Goal: Information Seeking & Learning: Learn about a topic

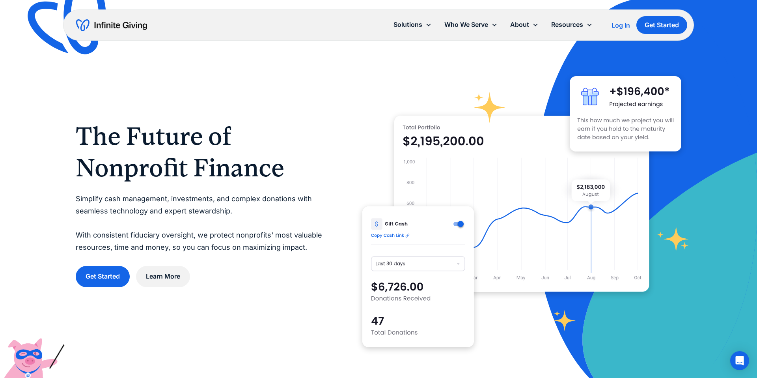
click at [298, 183] on h1 "The Future of Nonprofit Finance" at bounding box center [203, 151] width 255 height 63
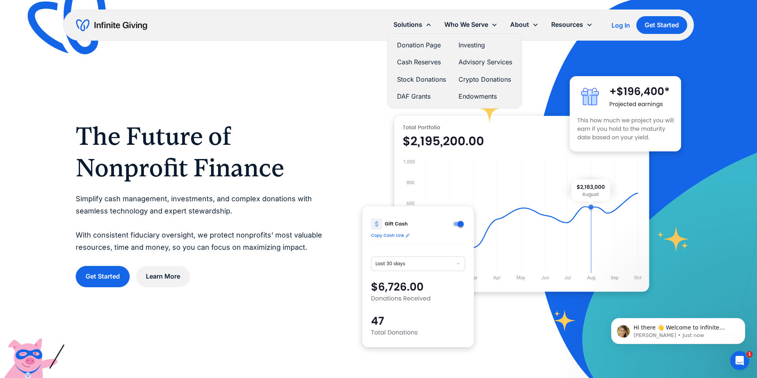
click at [414, 97] on link "DAF Grants" at bounding box center [421, 96] width 49 height 11
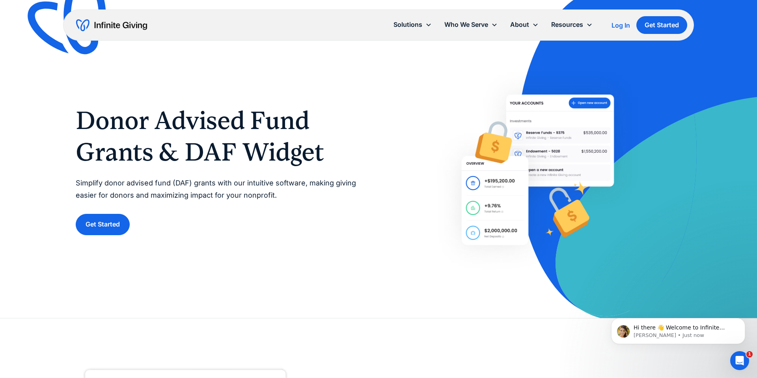
scroll to position [11, 0]
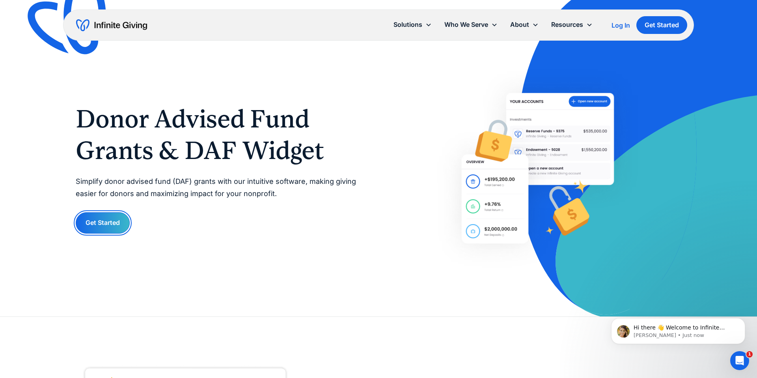
click at [118, 221] on link "Get Started" at bounding box center [103, 222] width 54 height 21
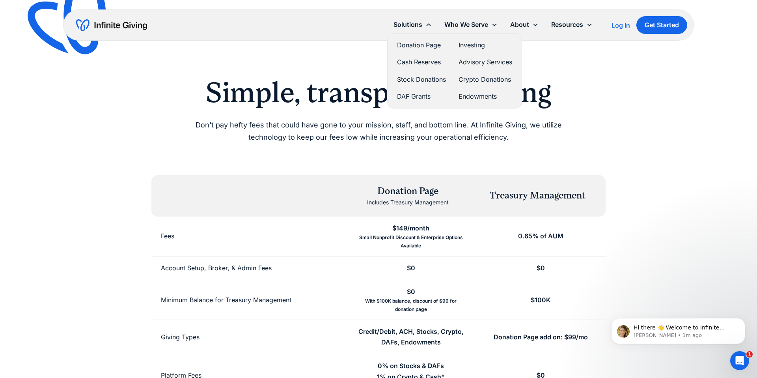
click at [424, 44] on link "Donation Page" at bounding box center [421, 45] width 49 height 11
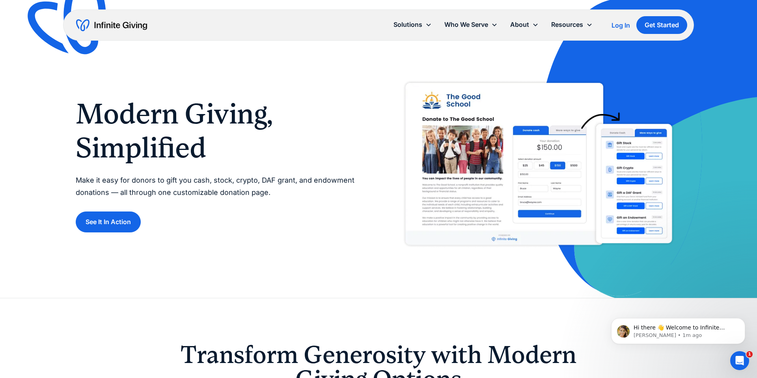
click at [618, 185] on img at bounding box center [537, 165] width 283 height 178
click at [489, 173] on img at bounding box center [537, 165] width 283 height 178
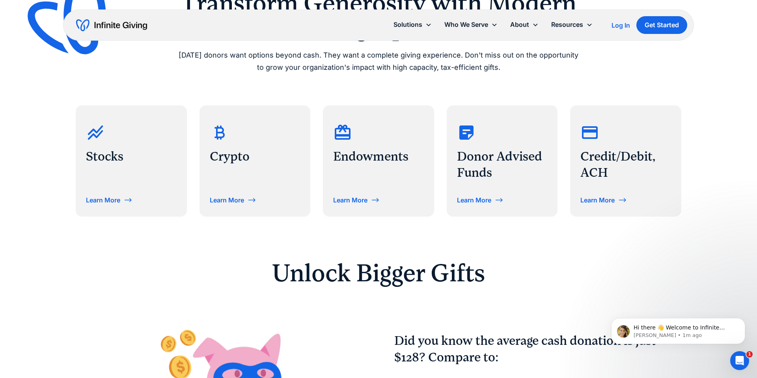
scroll to position [274, 0]
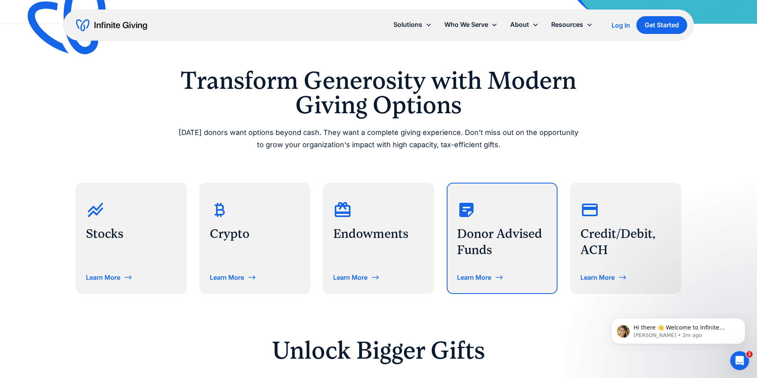
click at [474, 277] on div "Learn More" at bounding box center [474, 277] width 34 height 6
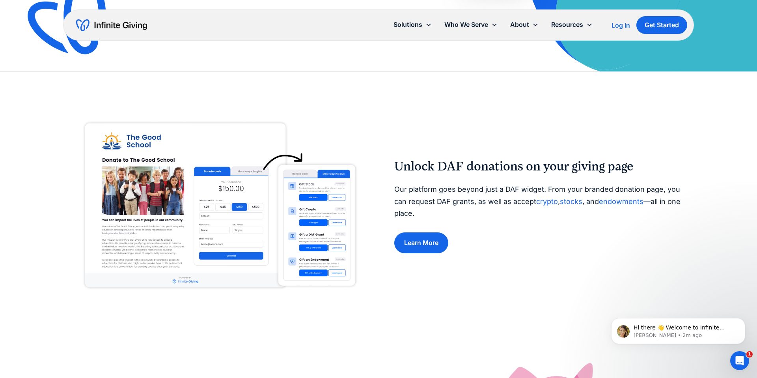
scroll to position [259, 0]
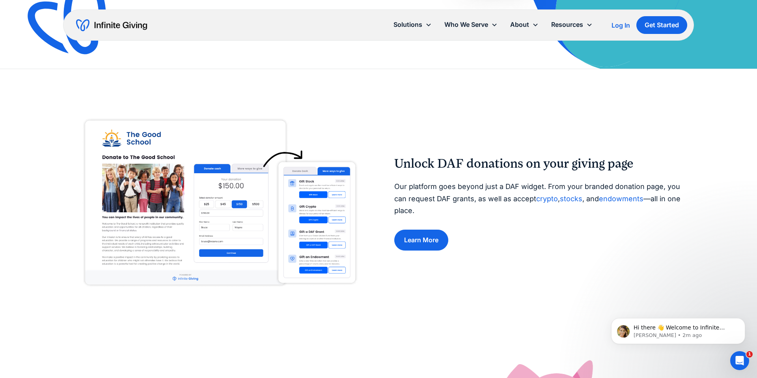
click at [322, 251] on img at bounding box center [219, 203] width 287 height 180
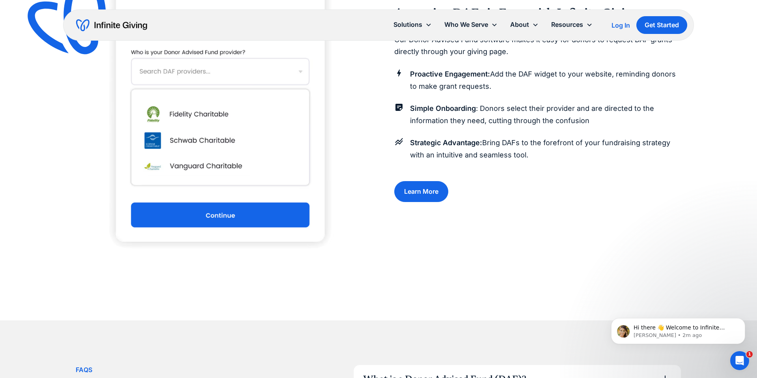
scroll to position [911, 0]
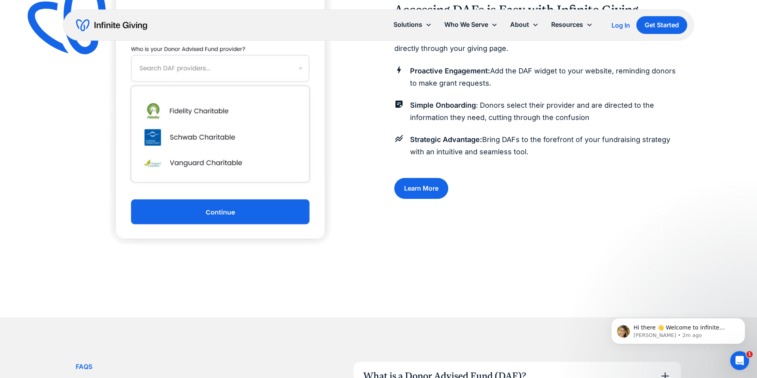
click at [226, 217] on img at bounding box center [220, 101] width 230 height 345
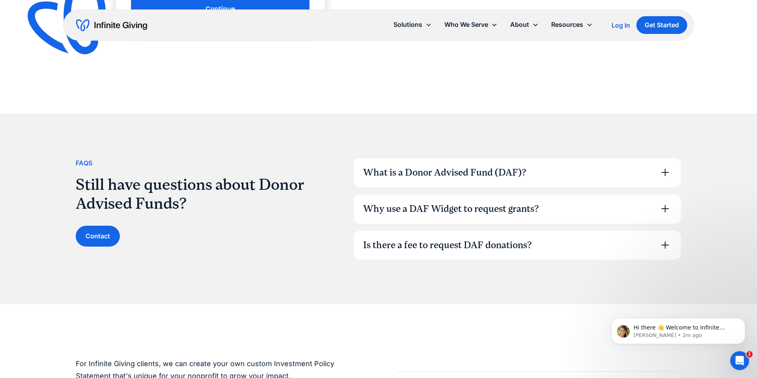
scroll to position [1150, 0]
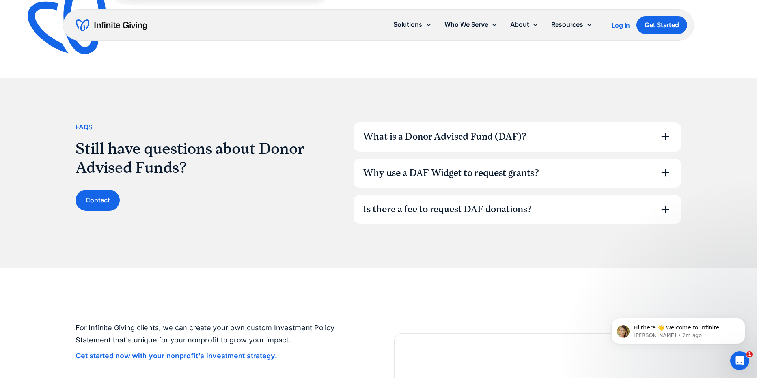
click at [468, 199] on div "Is there a fee to request DAF donations?" at bounding box center [517, 209] width 327 height 29
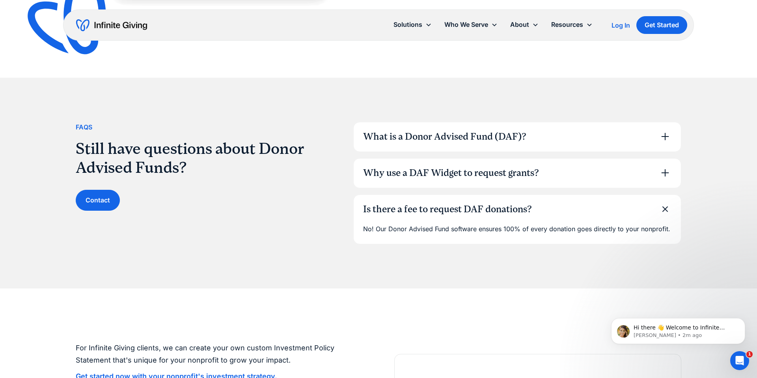
click at [473, 176] on div "Why use a DAF Widget to request grants?" at bounding box center [451, 172] width 176 height 13
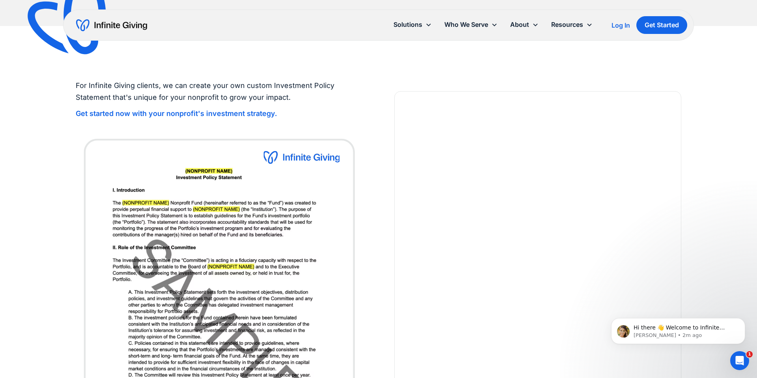
scroll to position [1516, 0]
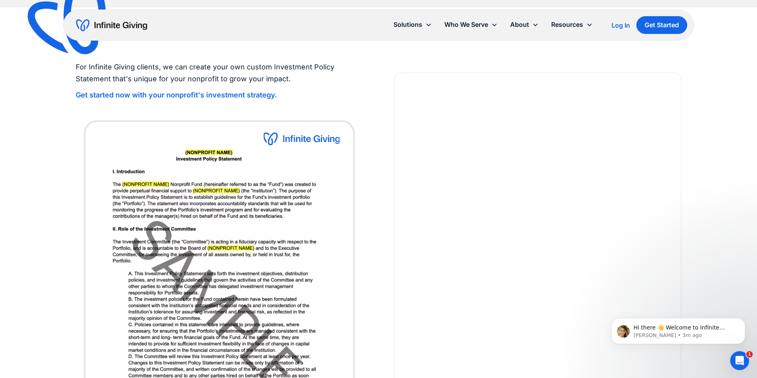
click at [344, 84] on p "For Infinite Giving clients, we can create your own custom Investment Policy St…" at bounding box center [219, 73] width 287 height 24
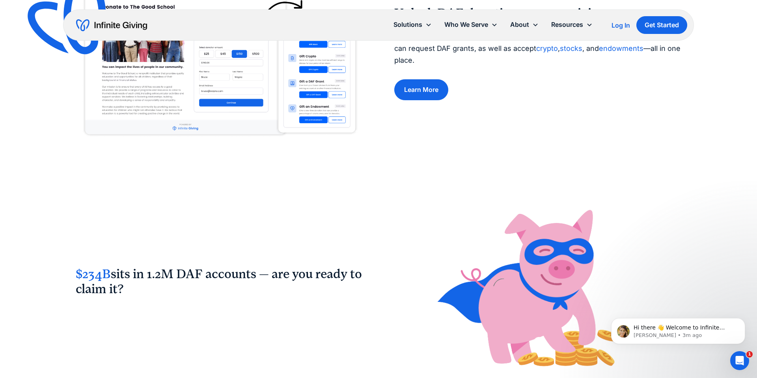
scroll to position [0, 0]
